Goal: Task Accomplishment & Management: Manage account settings

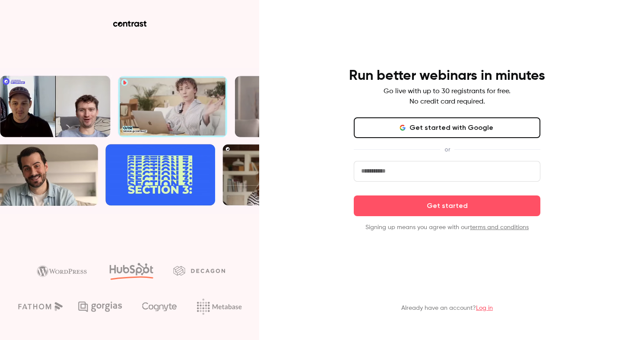
click at [458, 127] on button "Get started with Google" at bounding box center [447, 127] width 187 height 21
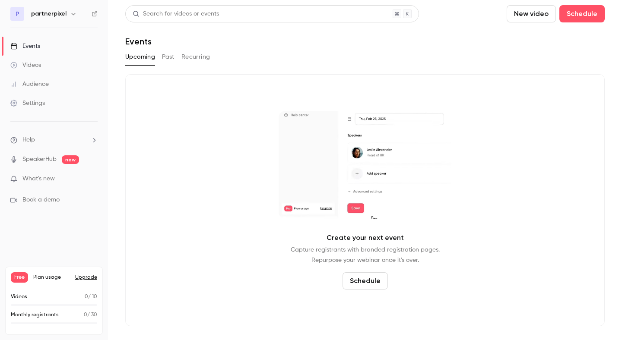
click at [51, 179] on span "What's new" at bounding box center [38, 179] width 32 height 9
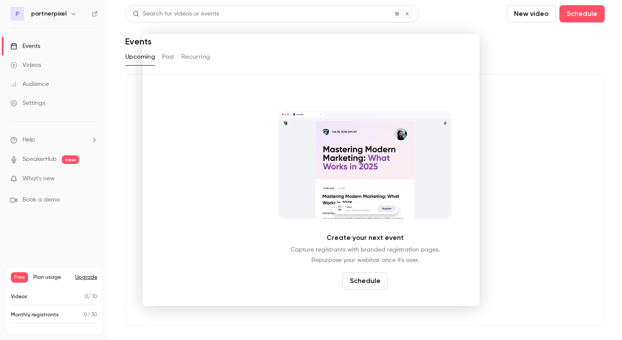
click at [525, 156] on div at bounding box center [311, 170] width 622 height 340
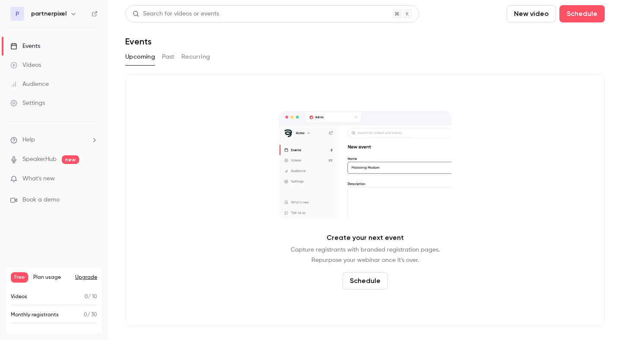
click at [42, 45] on link "Events" at bounding box center [54, 46] width 108 height 19
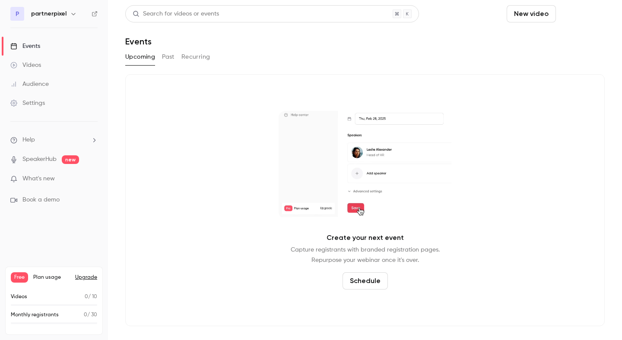
click at [577, 16] on button "Schedule" at bounding box center [581, 13] width 45 height 17
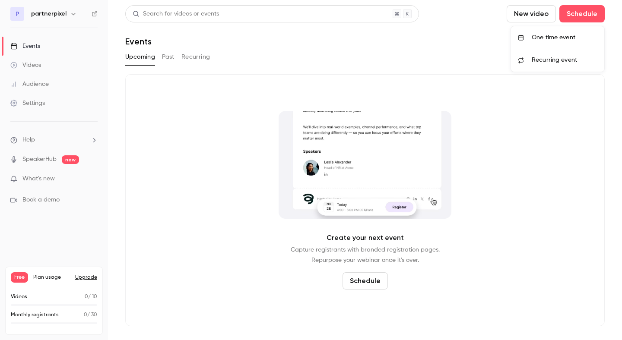
click at [552, 37] on div "One time event" at bounding box center [565, 37] width 66 height 9
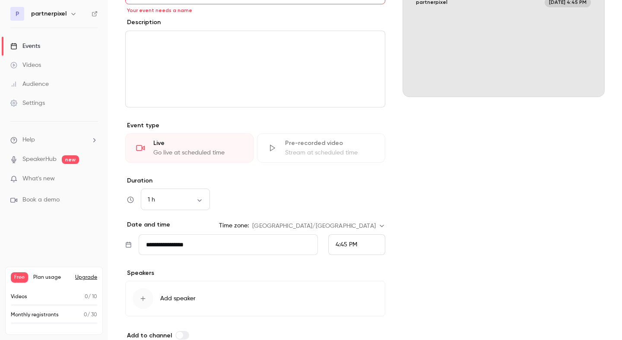
scroll to position [44, 0]
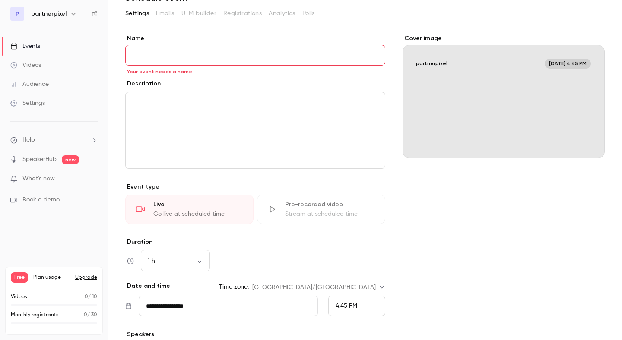
click at [232, 56] on input "Name" at bounding box center [255, 55] width 260 height 21
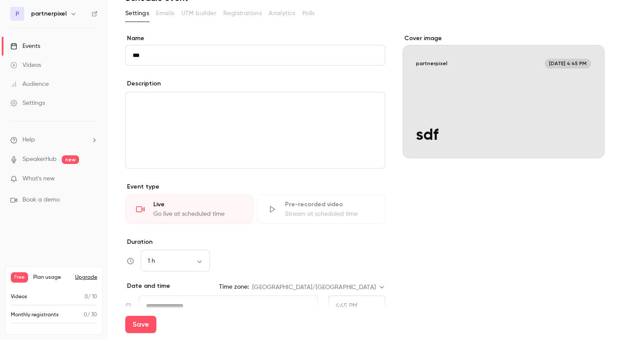
type input "***"
click at [223, 135] on div "editor" at bounding box center [255, 130] width 259 height 76
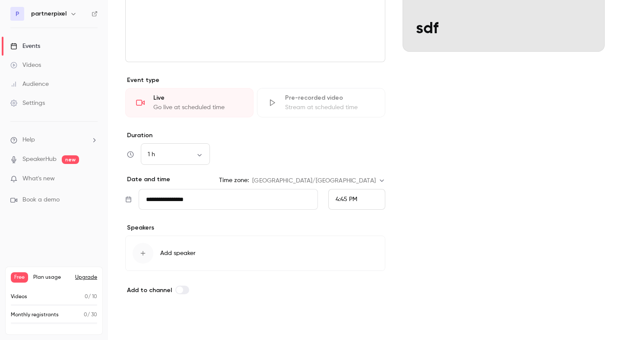
click at [131, 325] on button "Save" at bounding box center [140, 324] width 31 height 17
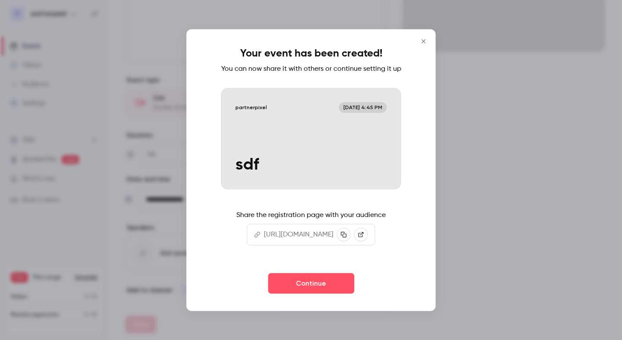
click at [425, 39] on icon "Close" at bounding box center [424, 41] width 4 height 4
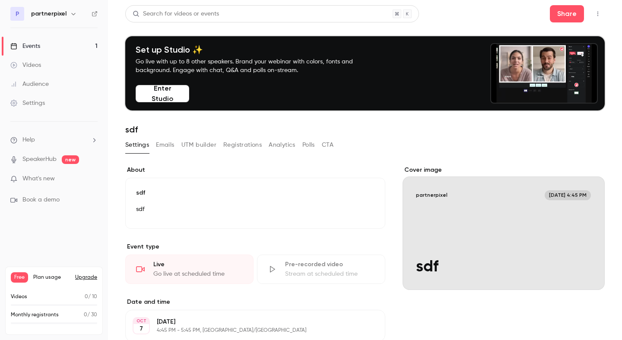
click at [175, 144] on div "Settings Emails UTM builder Registrations Analytics Polls CTA" at bounding box center [229, 145] width 208 height 14
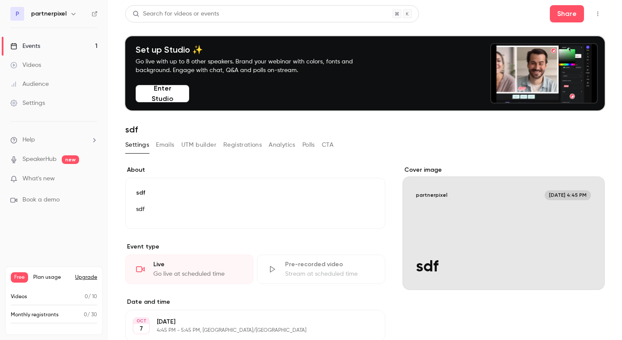
click at [169, 145] on button "Emails" at bounding box center [165, 145] width 18 height 14
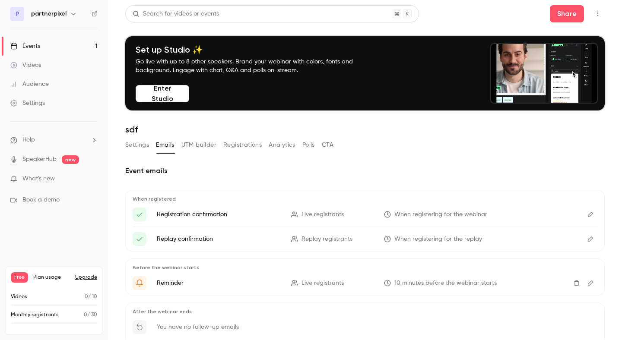
scroll to position [54, 0]
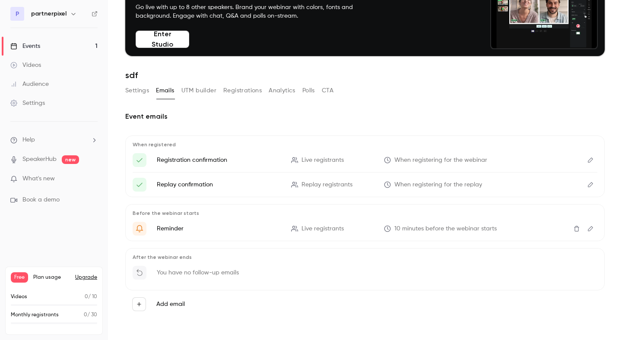
click at [158, 268] on div "You have no follow-up emails" at bounding box center [365, 275] width 465 height 19
click at [172, 306] on label "Add email" at bounding box center [170, 304] width 29 height 9
click at [146, 306] on button "Add email" at bounding box center [139, 305] width 14 height 14
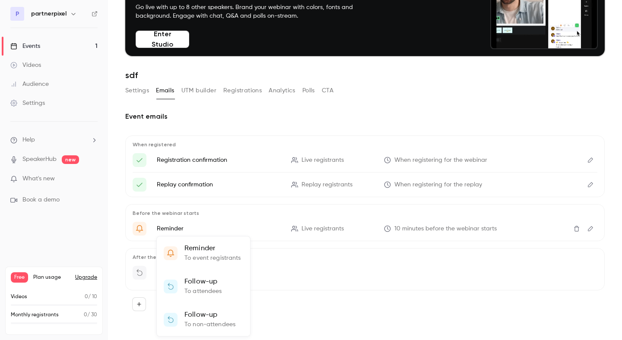
click at [317, 317] on div at bounding box center [311, 170] width 622 height 340
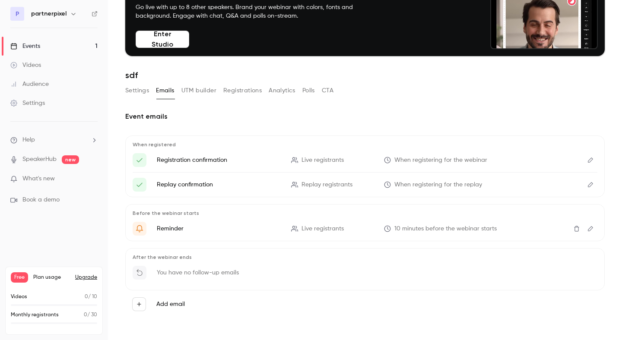
click at [201, 87] on button "UTM builder" at bounding box center [198, 91] width 35 height 14
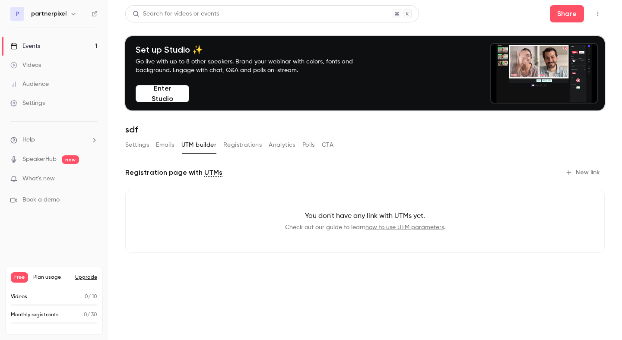
click at [235, 146] on button "Registrations" at bounding box center [242, 145] width 38 height 14
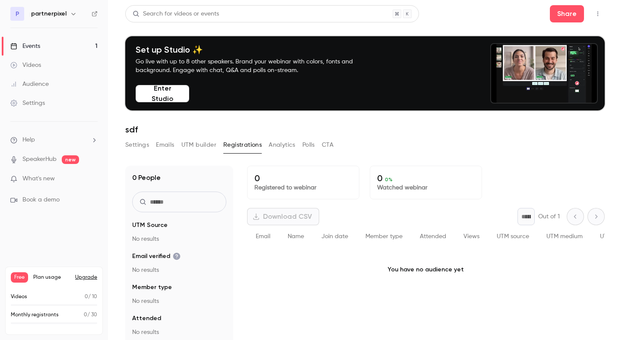
click at [271, 145] on button "Analytics" at bounding box center [282, 145] width 27 height 14
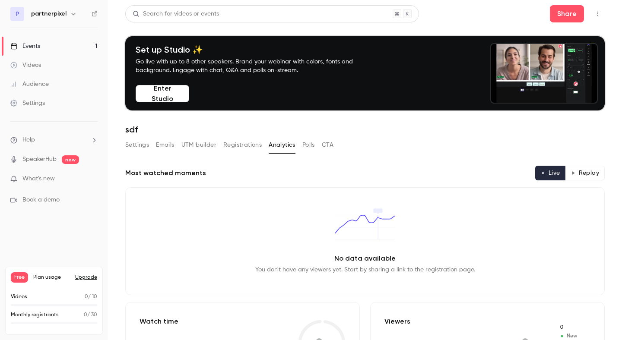
click at [309, 146] on button "Polls" at bounding box center [308, 145] width 13 height 14
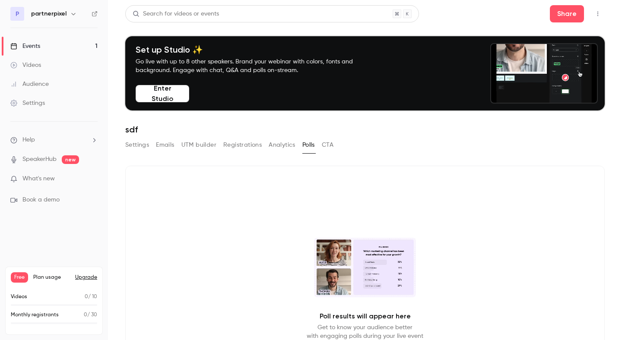
click at [330, 145] on button "CTA" at bounding box center [328, 145] width 12 height 14
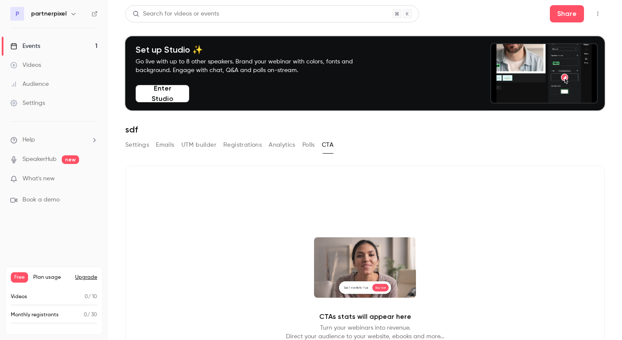
scroll to position [98, 0]
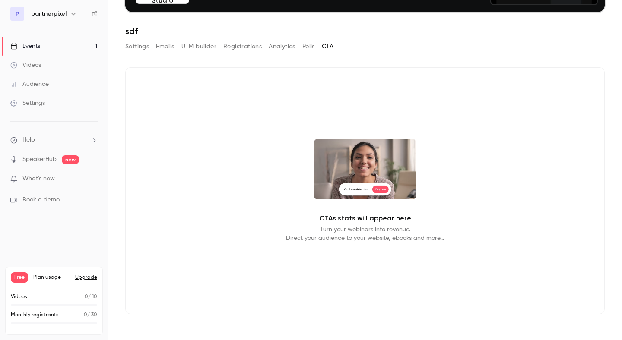
click at [39, 47] on div "Events" at bounding box center [25, 46] width 30 height 9
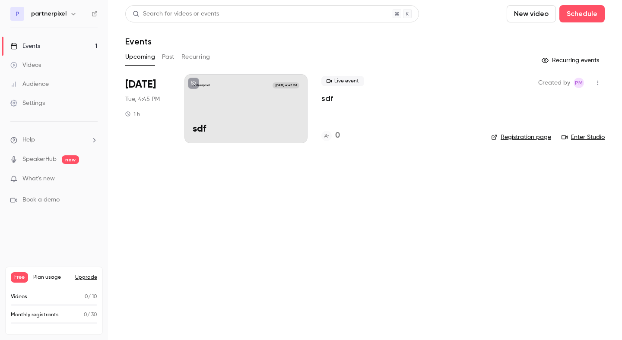
click at [292, 86] on span "[DATE] 4:45 PM" at bounding box center [286, 86] width 26 height 6
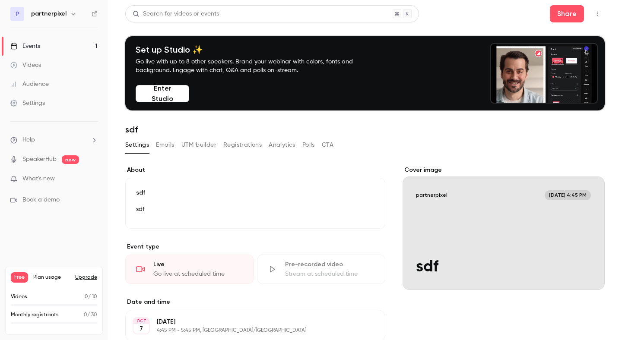
click at [599, 17] on button "button" at bounding box center [598, 14] width 14 height 14
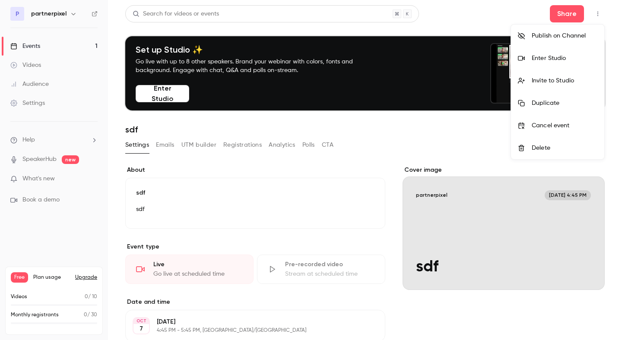
click at [546, 145] on div "Delete" at bounding box center [565, 148] width 66 height 9
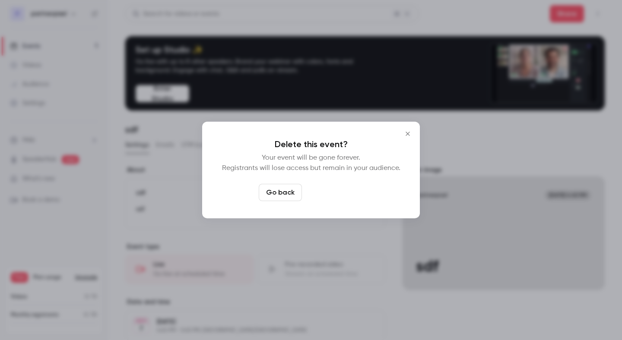
click at [344, 196] on button "Delete event" at bounding box center [334, 192] width 58 height 17
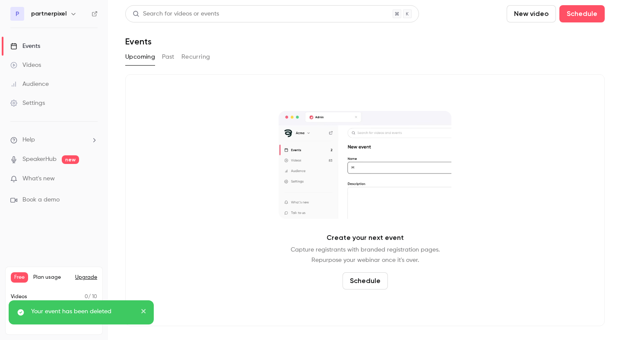
click at [133, 218] on div "Create your next event Capture registrants with branded registration pages. Rep…" at bounding box center [364, 200] width 479 height 252
